Goal: Navigation & Orientation: Understand site structure

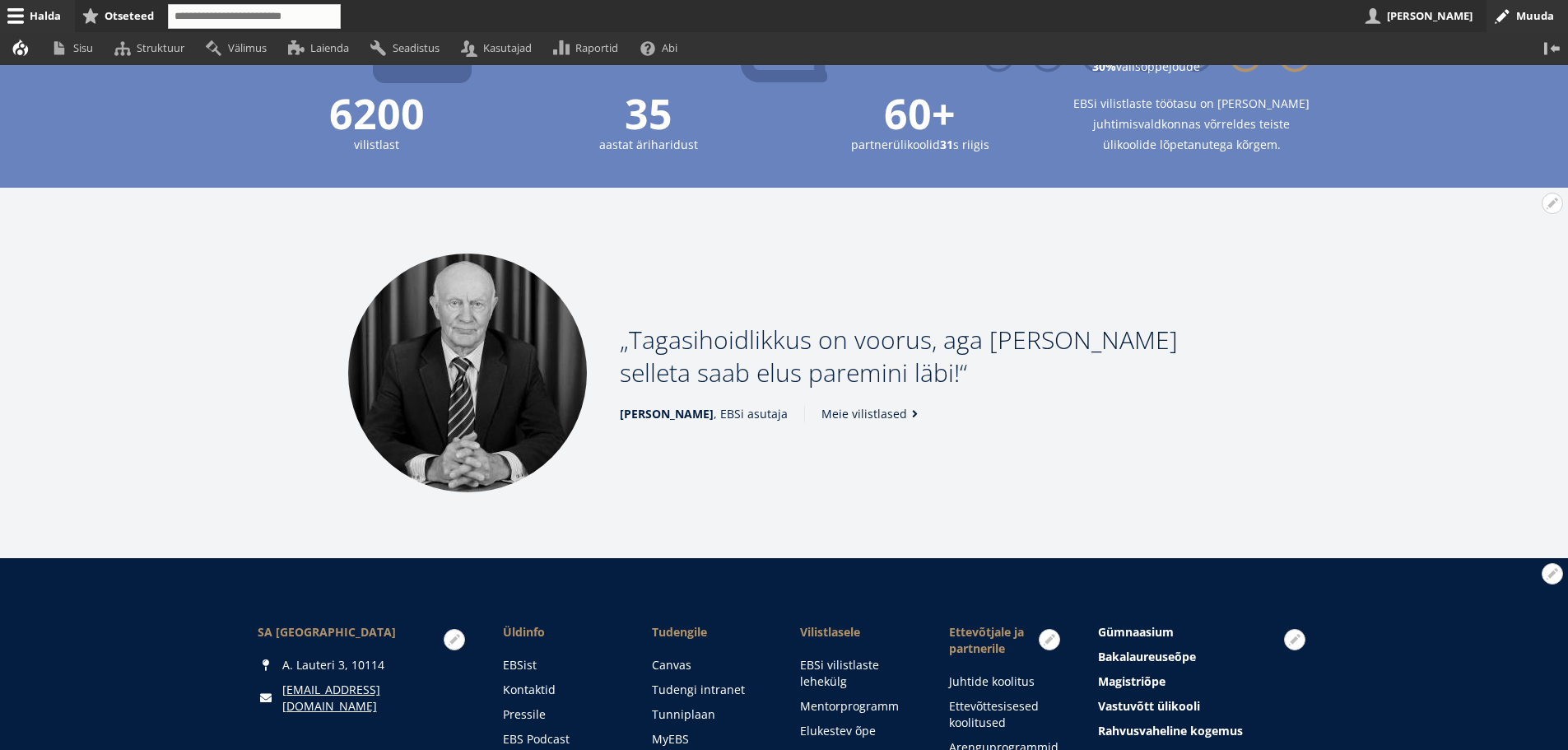
scroll to position [2140, 0]
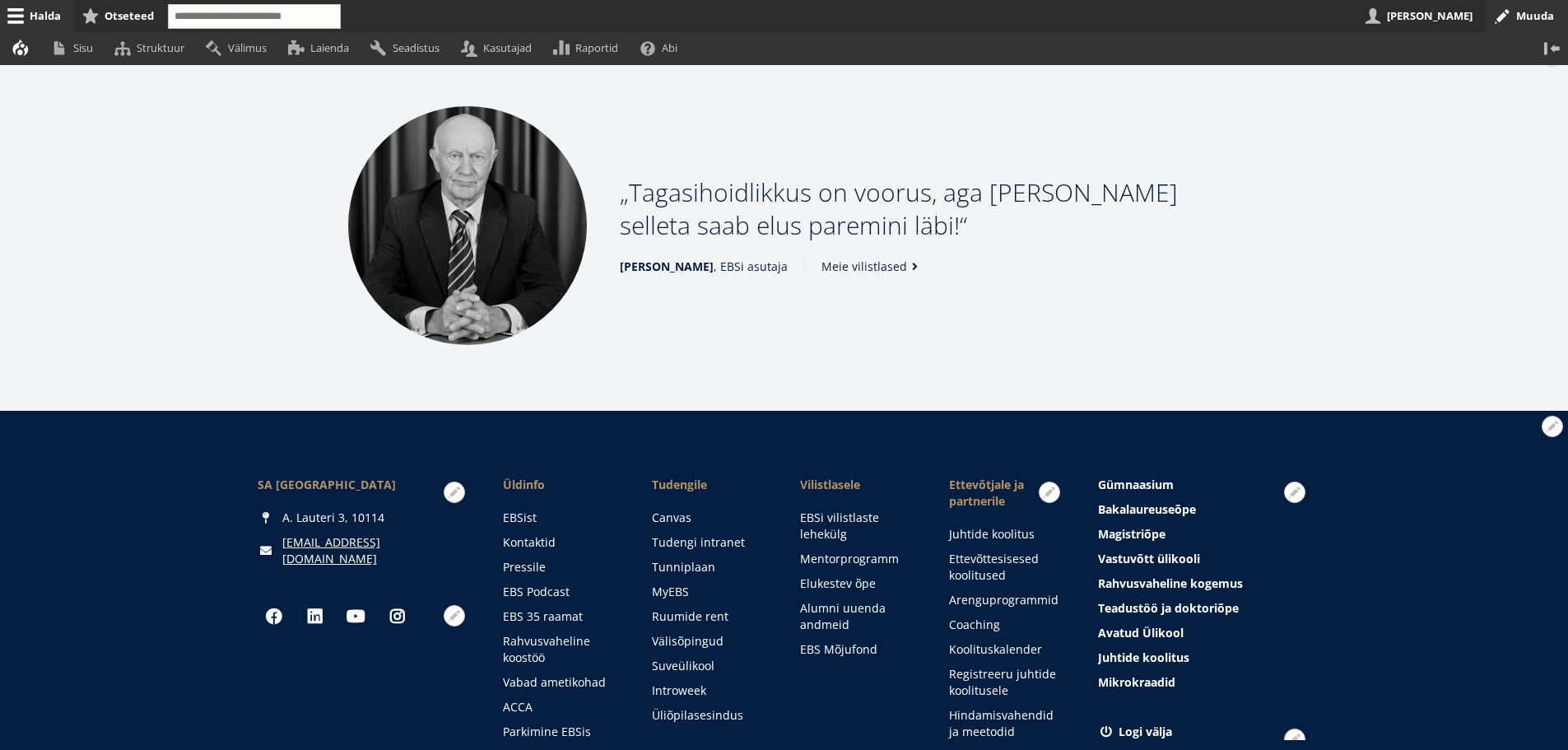
click at [812, 263] on div "Meie vilistlased" at bounding box center [863, 266] width 119 height 16
click at [823, 263] on link "Meie vilistlased" at bounding box center [874, 266] width 102 height 16
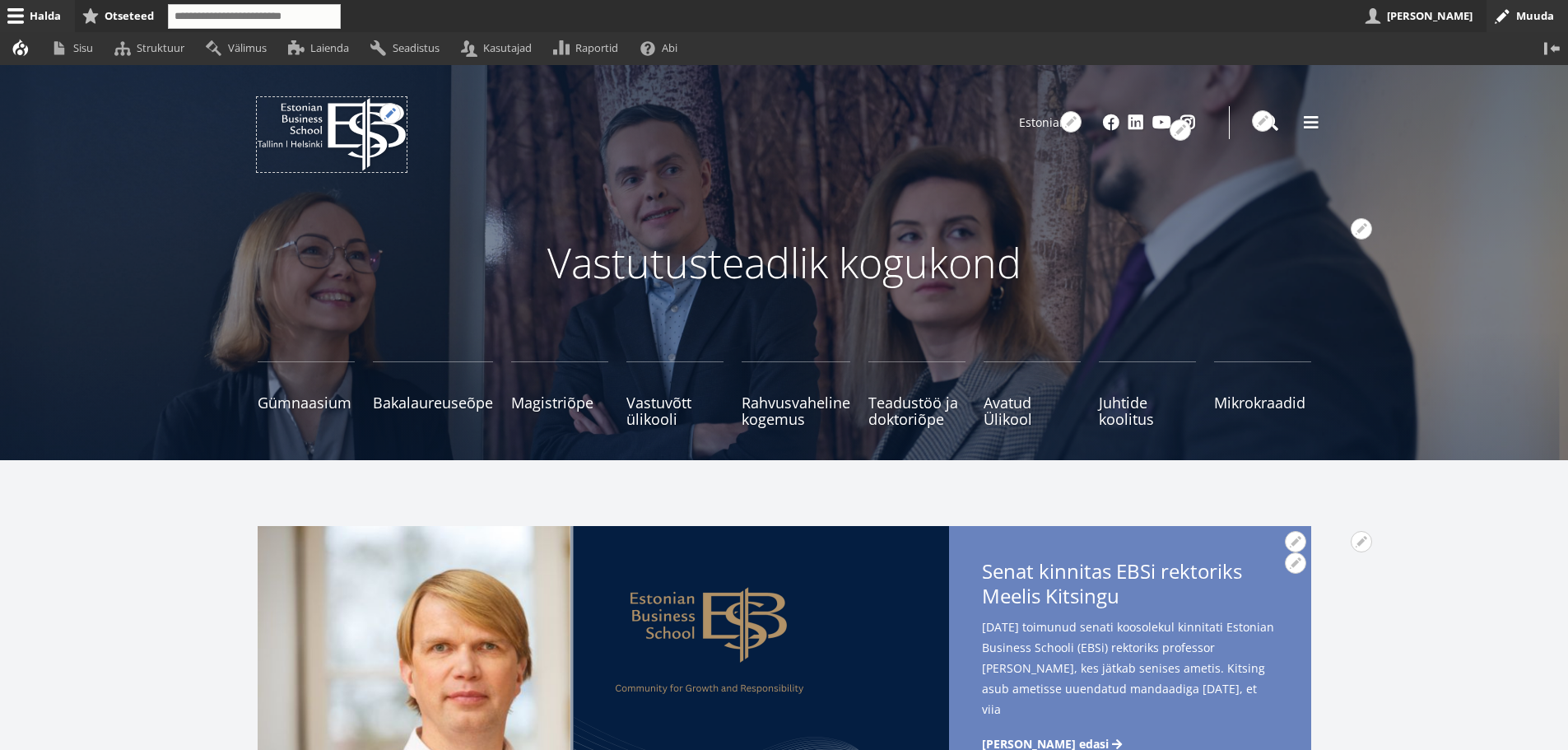
click at [390, 111] on button "Avatud seaded" at bounding box center [390, 113] width 21 height 21
click at [298, 117] on icon "EBS Logo Created with Sketch." at bounding box center [332, 134] width 148 height 73
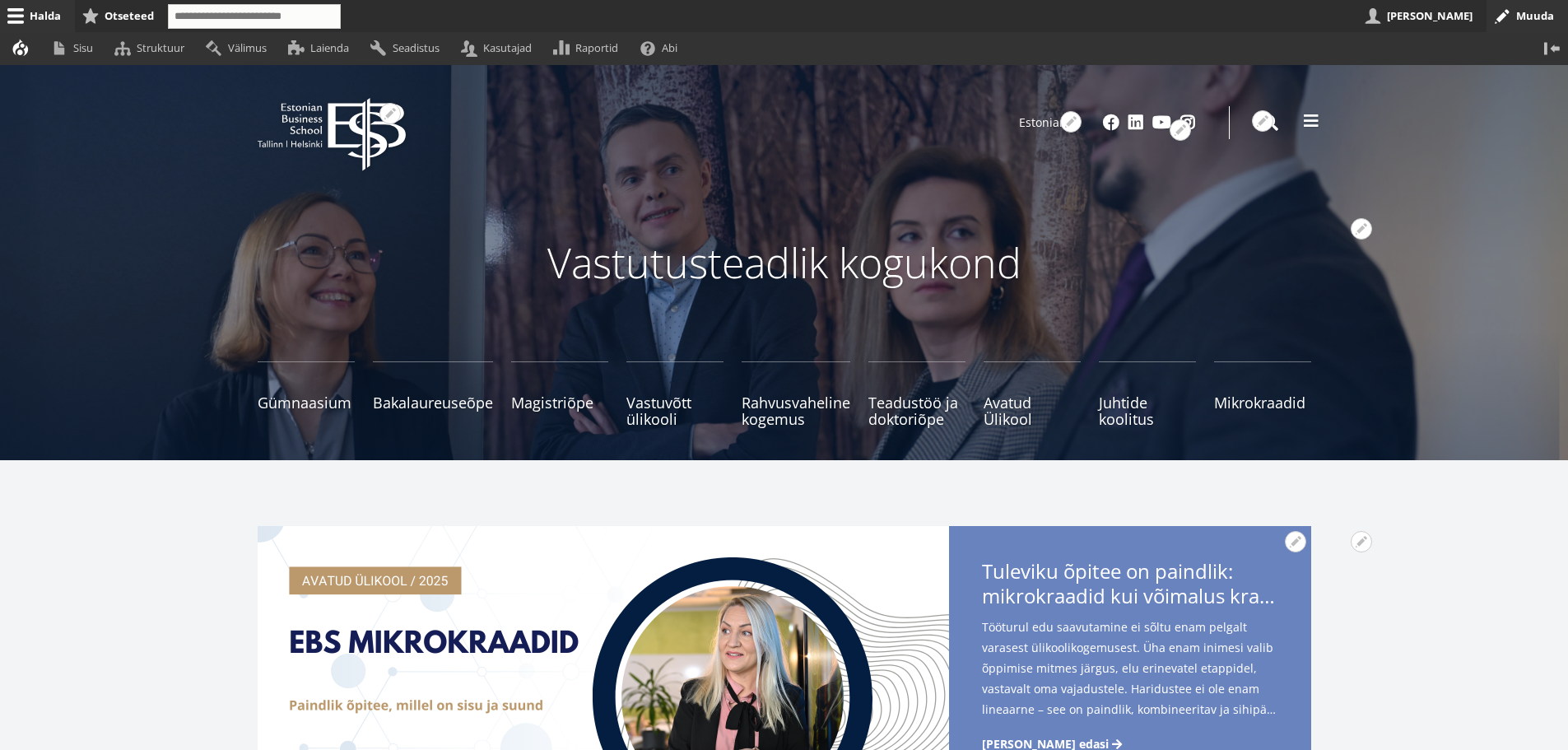
click at [1318, 118] on span at bounding box center [1310, 121] width 16 height 16
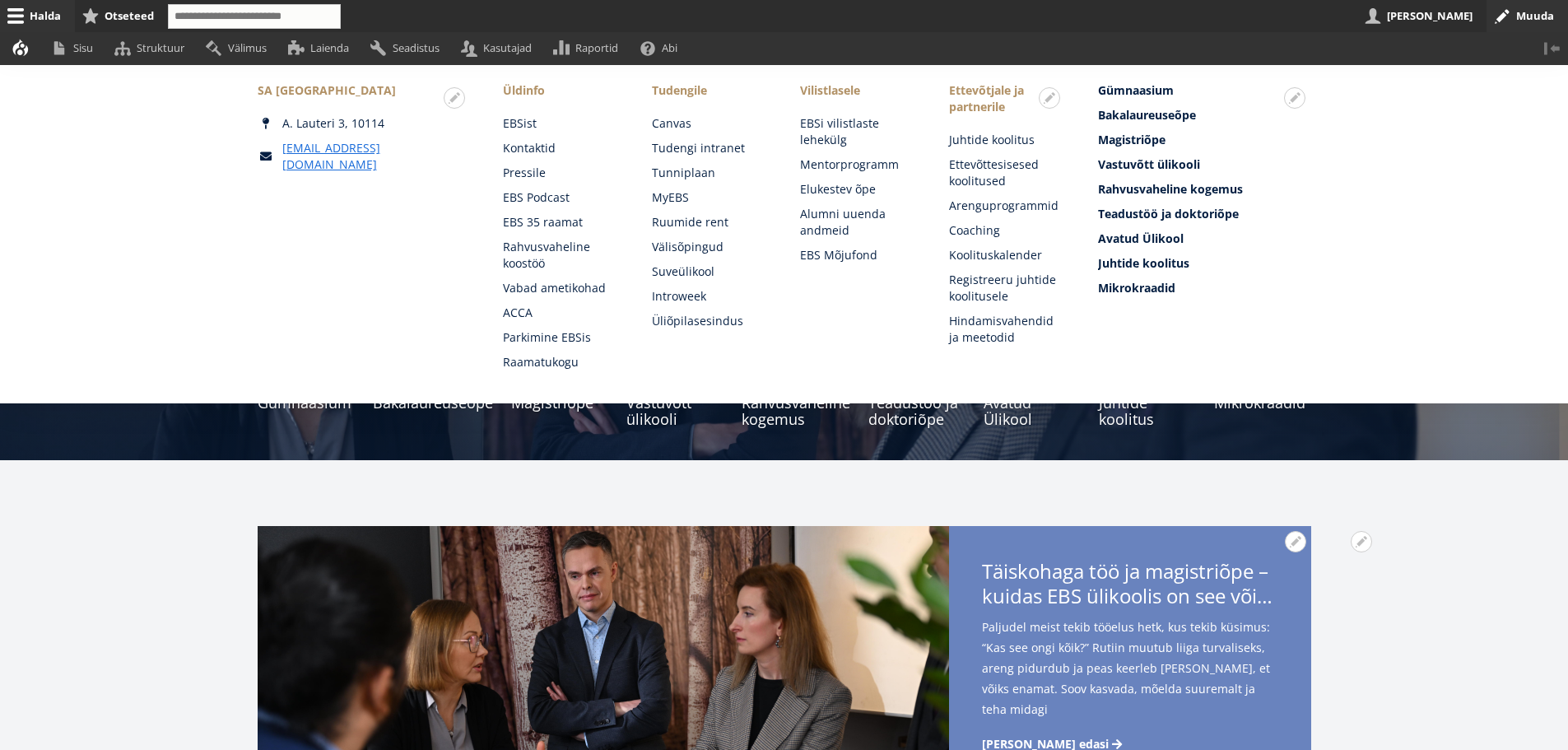
click at [1554, 47] on button "Vertikaalasend" at bounding box center [1551, 47] width 32 height 32
